Goal: Task Accomplishment & Management: Complete application form

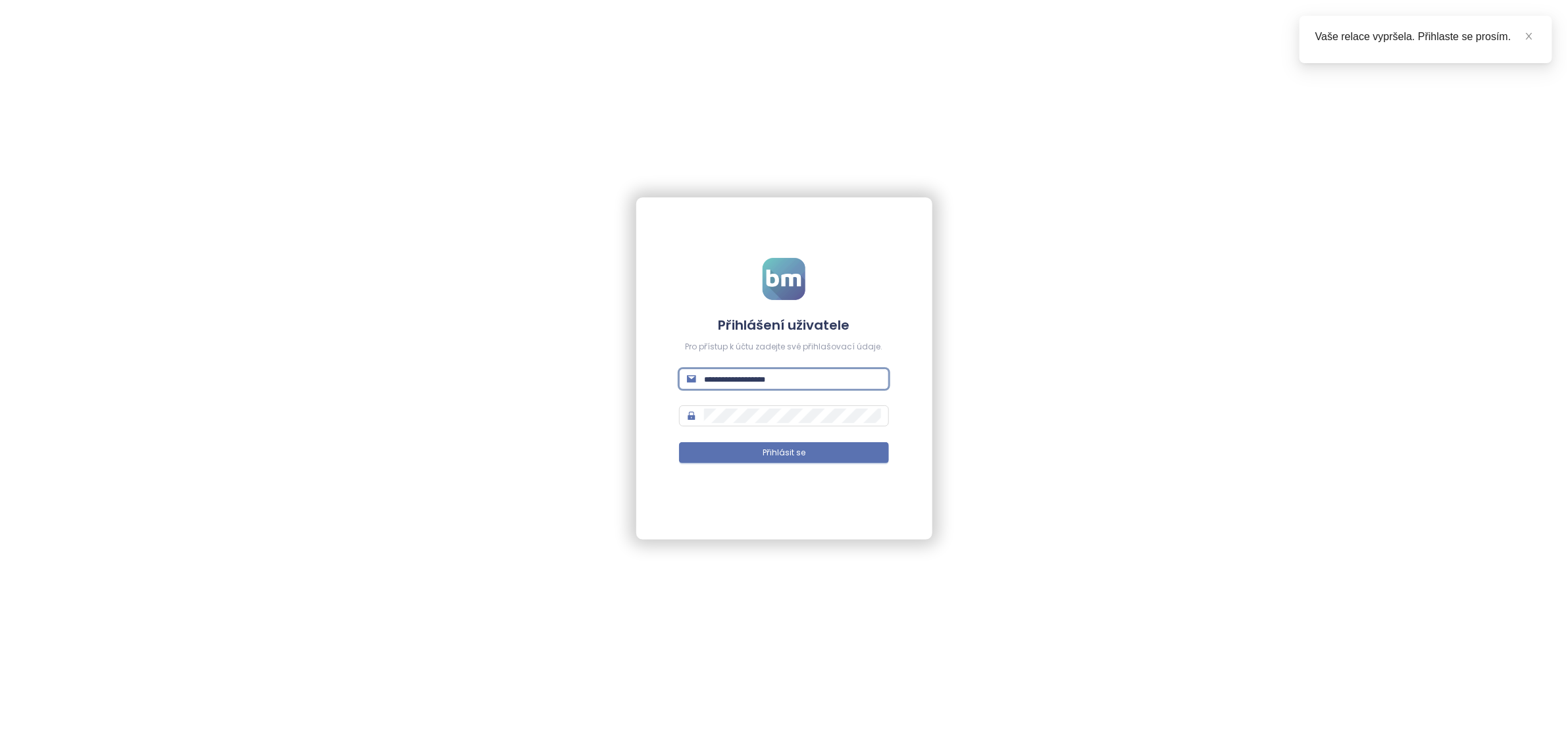
type input "**********"
click at [784, 453] on button "Přihlásit se" at bounding box center [784, 453] width 210 height 21
